Goal: Check status: Check status

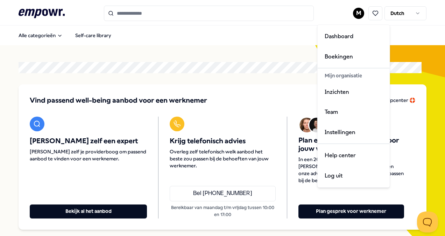
click at [358, 13] on html ".empowr-logo_svg__cls-1{fill:#03032f} M Dutch Alle categorieën Self-care librar…" at bounding box center [222, 118] width 445 height 236
click at [338, 56] on div "Boekingen" at bounding box center [353, 57] width 69 height 20
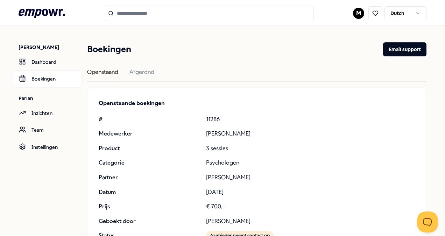
click at [236, 17] on input "Search for products, categories or subcategories" at bounding box center [209, 13] width 210 height 15
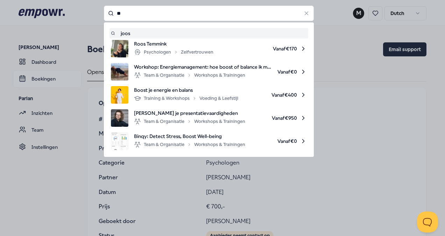
type input "*"
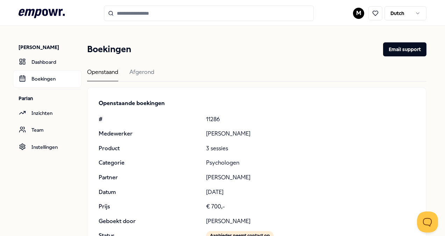
click at [224, 71] on div "Openstaand Afgerond" at bounding box center [257, 75] width 340 height 14
click at [145, 72] on div "Afgerond" at bounding box center [142, 75] width 25 height 14
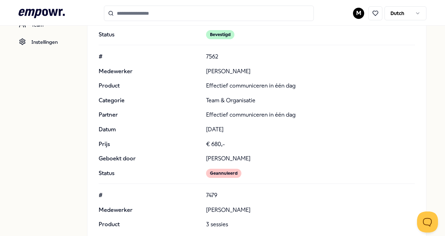
scroll to position [5950, 0]
